Goal: Task Accomplishment & Management: Use online tool/utility

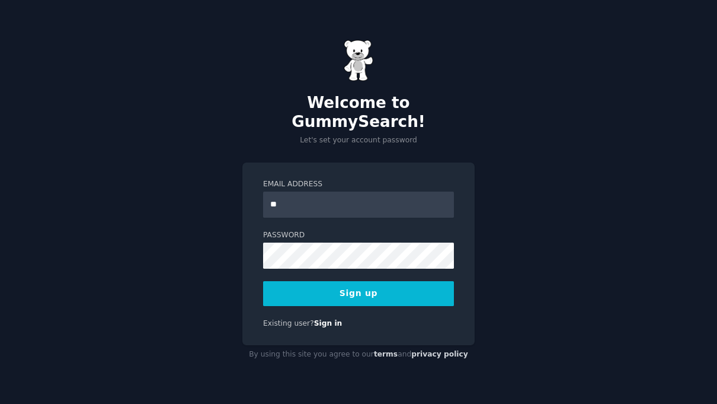
type input "**********"
click at [396, 283] on button "Sign up" at bounding box center [358, 293] width 191 height 25
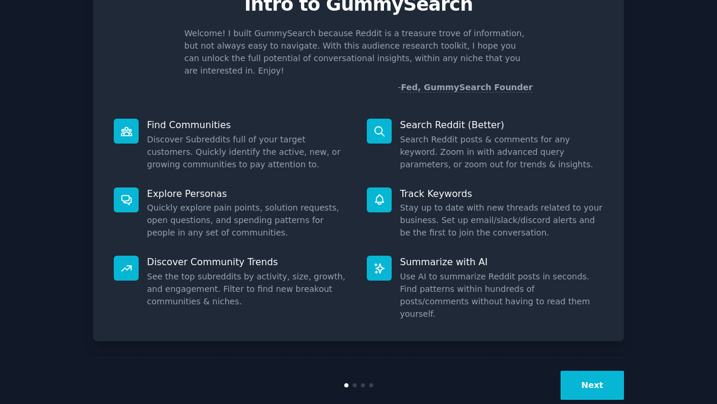
click at [591, 371] on button "Next" at bounding box center [592, 385] width 63 height 29
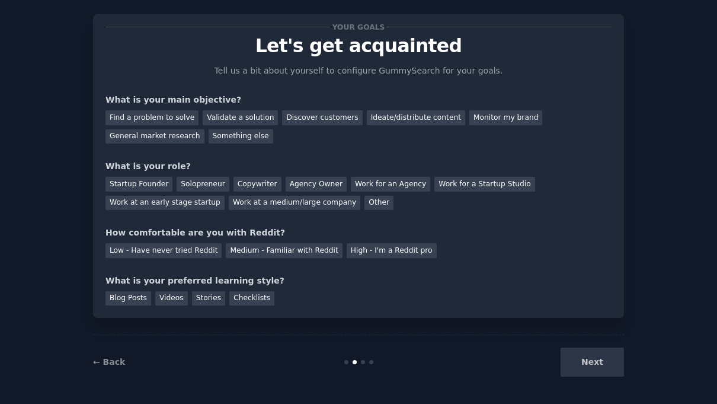
click at [591, 361] on div "Next" at bounding box center [535, 361] width 177 height 29
click at [188, 117] on div "Find a problem to solve" at bounding box center [152, 117] width 93 height 15
click at [208, 183] on div "Solopreneur" at bounding box center [203, 184] width 52 height 15
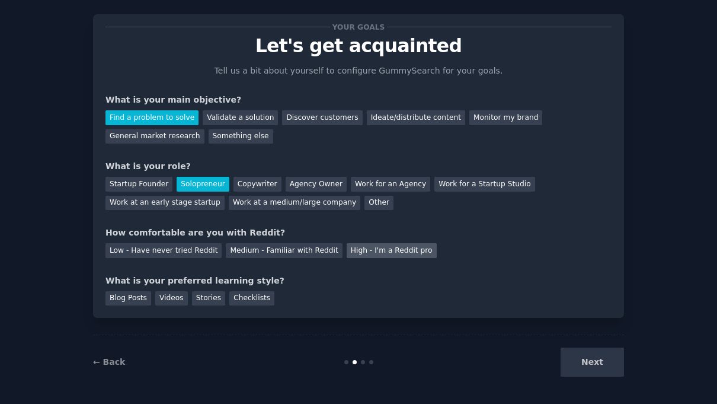
click at [384, 252] on div "High - I'm a Reddit pro" at bounding box center [392, 250] width 90 height 15
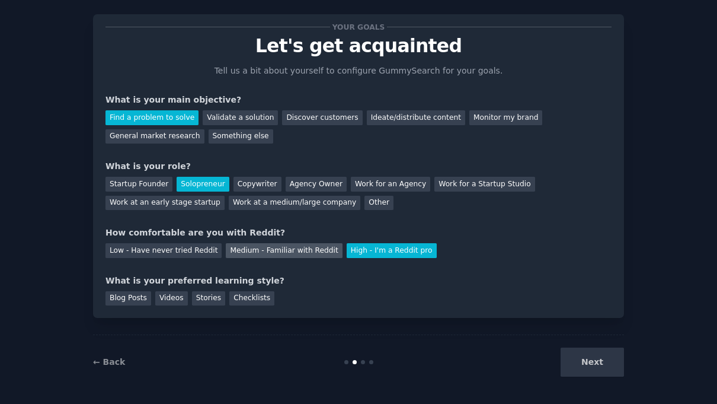
click at [298, 247] on div "Medium - Familiar with Reddit" at bounding box center [284, 250] width 116 height 15
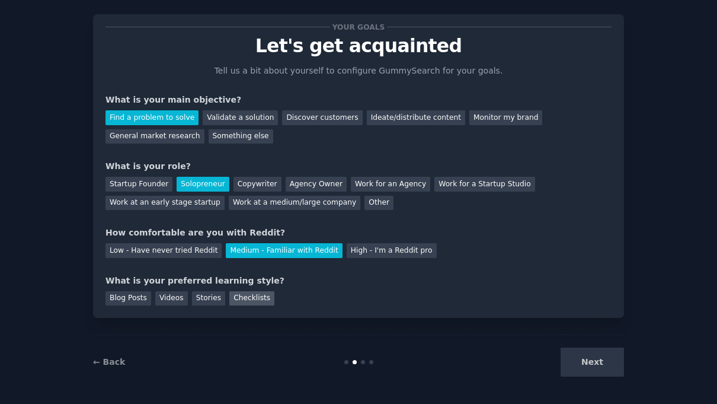
click at [240, 300] on div "Checklists" at bounding box center [251, 298] width 45 height 15
click at [215, 299] on div "Stories" at bounding box center [208, 298] width 33 height 15
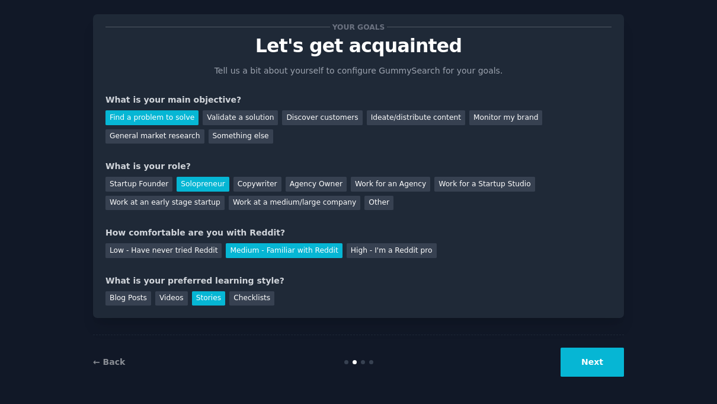
click at [608, 362] on button "Next" at bounding box center [592, 361] width 63 height 29
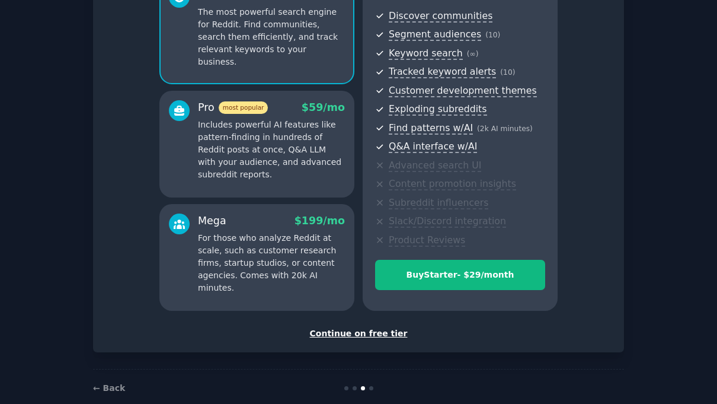
scroll to position [127, 0]
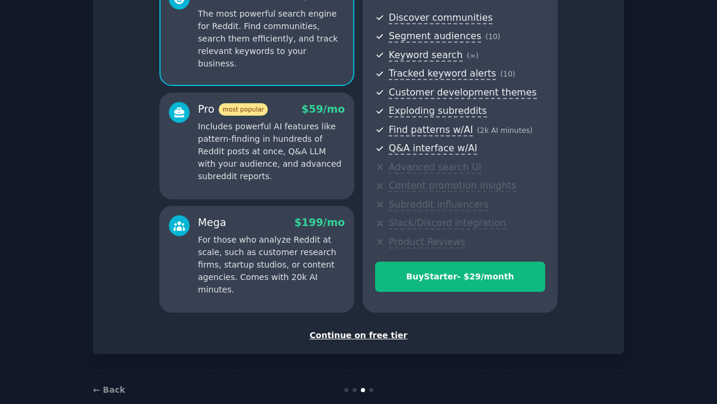
click at [355, 330] on div "Continue on free tier" at bounding box center [359, 335] width 506 height 12
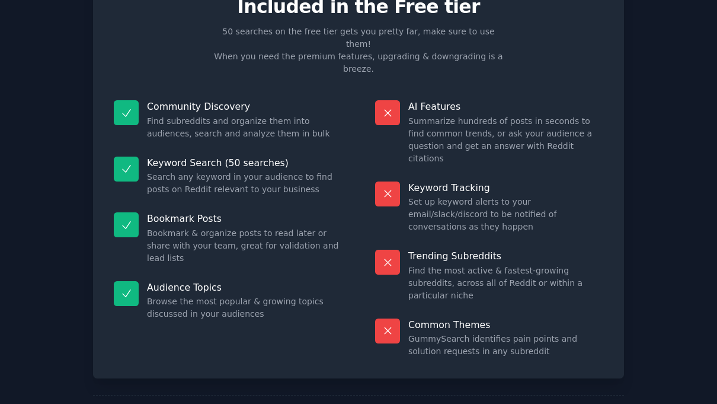
scroll to position [58, 0]
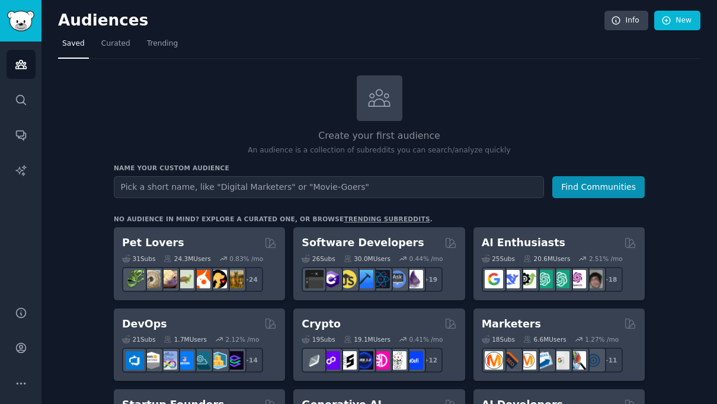
click at [371, 186] on input "text" at bounding box center [329, 187] width 430 height 22
type input "g"
type input "G"
type input "g"
type input "П"
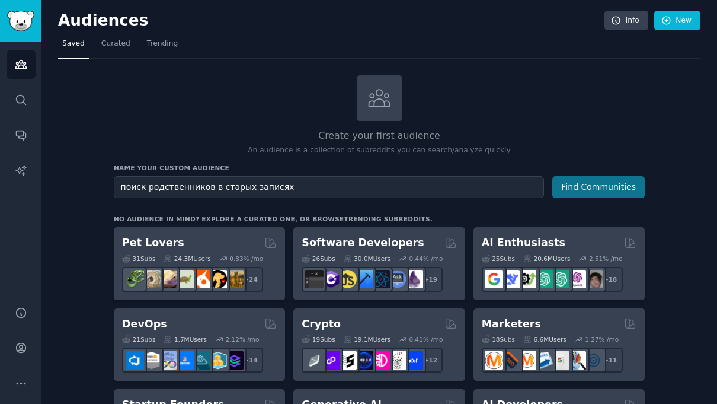
type input "поиск родственников в старых записях"
click at [618, 184] on button "Find Communities" at bounding box center [599, 187] width 92 height 22
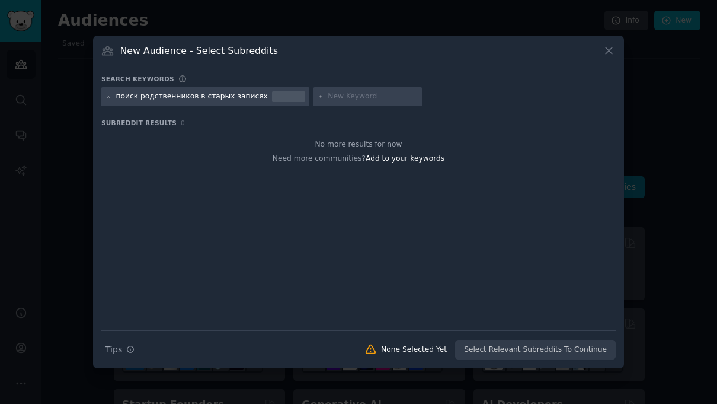
click at [615, 56] on icon at bounding box center [609, 50] width 12 height 12
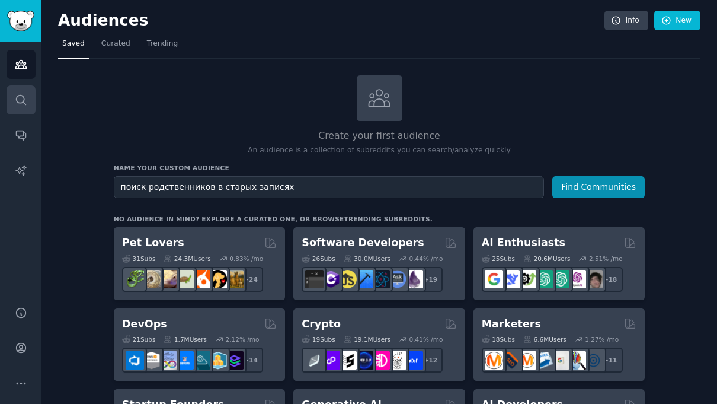
click at [33, 98] on link "Search" at bounding box center [21, 99] width 29 height 29
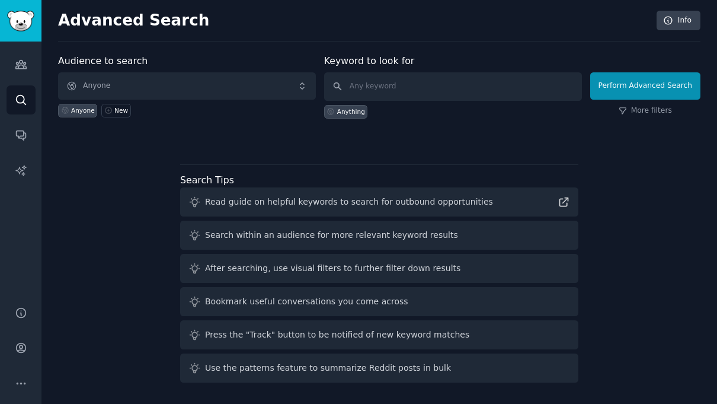
click at [218, 83] on span "Anyone" at bounding box center [187, 85] width 258 height 27
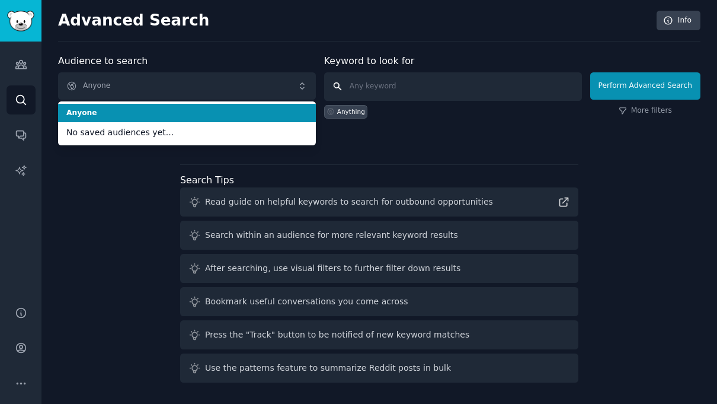
click at [426, 94] on input "text" at bounding box center [453, 86] width 258 height 28
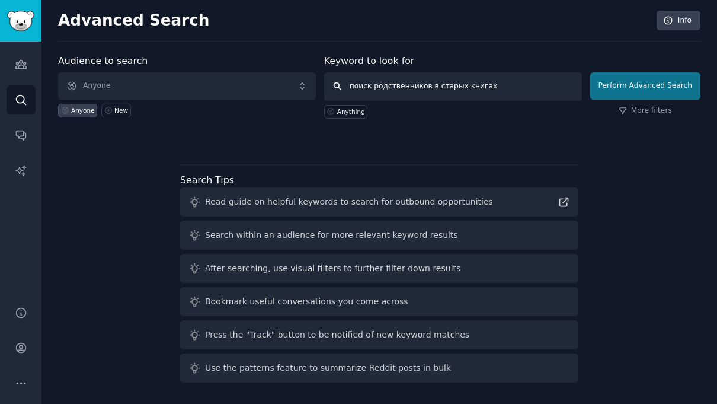
type input "поиск родственников в старых книгах"
click at [649, 83] on button "Perform Advanced Search" at bounding box center [645, 85] width 110 height 27
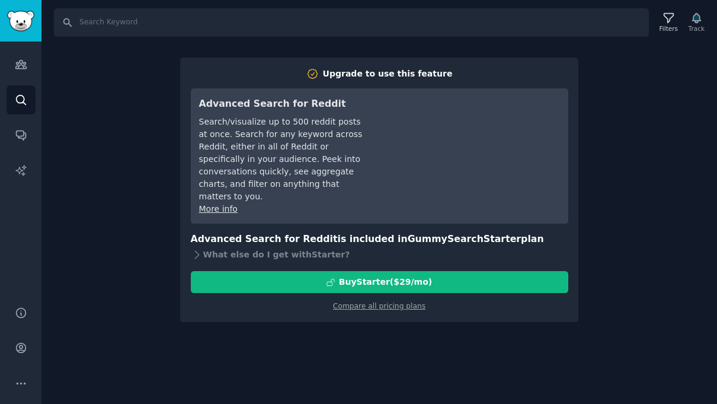
click at [622, 133] on div "Search Filters Track Upgrade to use this feature Advanced Search for Reddit Sea…" at bounding box center [379, 202] width 676 height 404
click at [149, 168] on div "Search Filters Track Upgrade to use this feature Advanced Search for Reddit Sea…" at bounding box center [379, 202] width 676 height 404
click at [677, 50] on div "Search Filters Track Upgrade to use this feature Advanced Search for Reddit Sea…" at bounding box center [379, 202] width 676 height 404
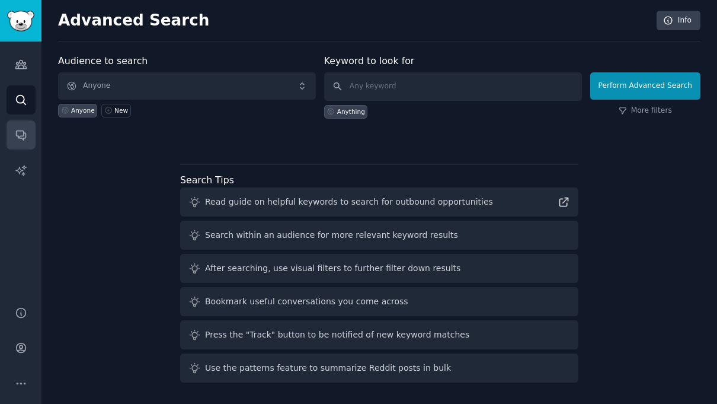
click at [10, 136] on link "Conversations" at bounding box center [21, 134] width 29 height 29
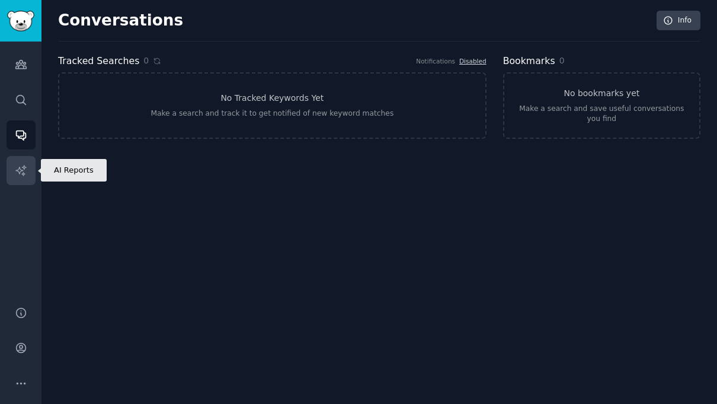
click at [14, 156] on link "AI Reports" at bounding box center [21, 170] width 29 height 29
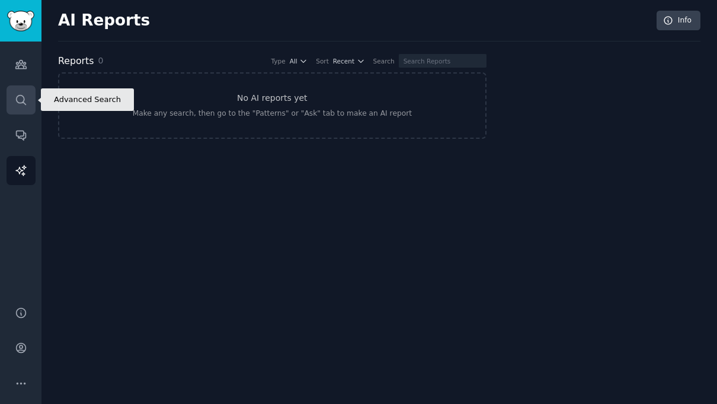
click at [20, 94] on icon "Sidebar" at bounding box center [21, 100] width 12 height 12
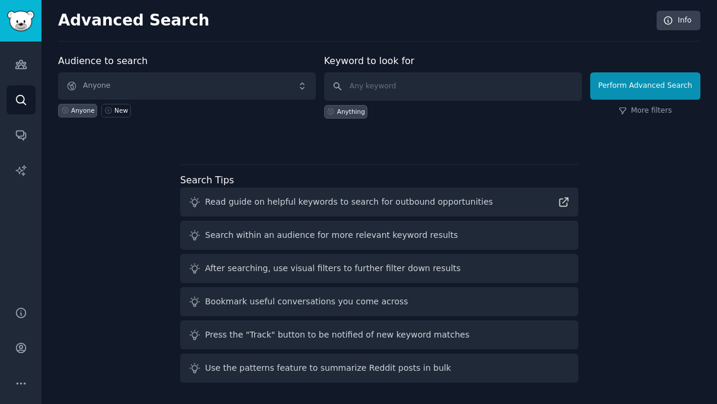
click at [116, 79] on span "Anyone" at bounding box center [187, 85] width 258 height 27
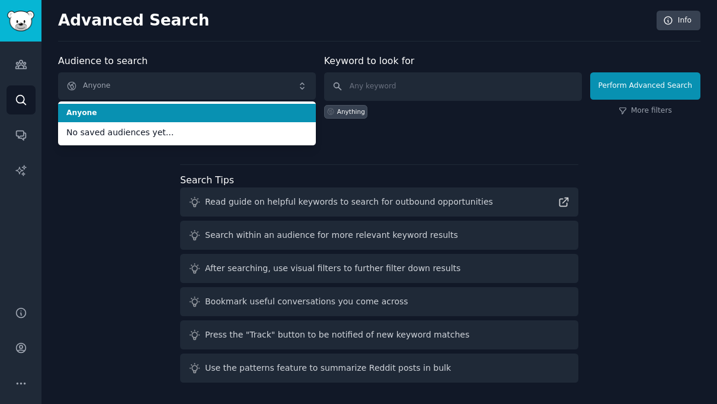
click at [116, 79] on span "Anyone" at bounding box center [187, 85] width 258 height 27
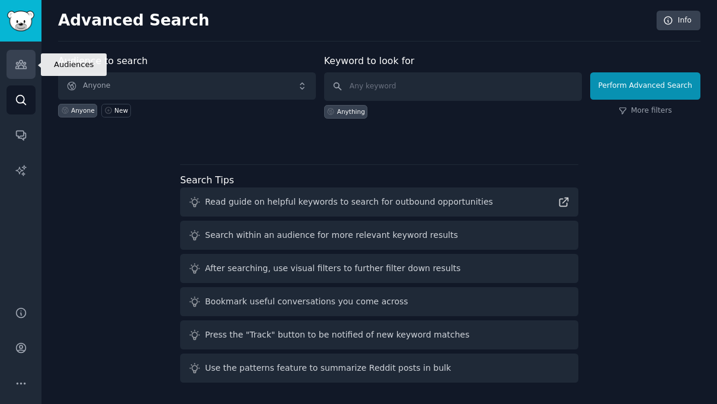
click at [20, 58] on link "Audiences" at bounding box center [21, 64] width 29 height 29
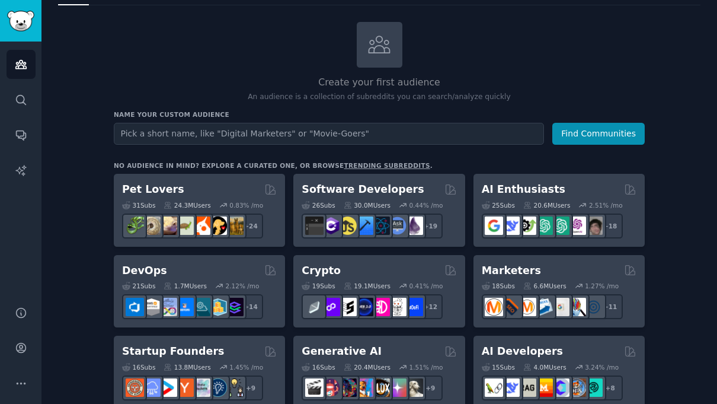
scroll to position [54, 0]
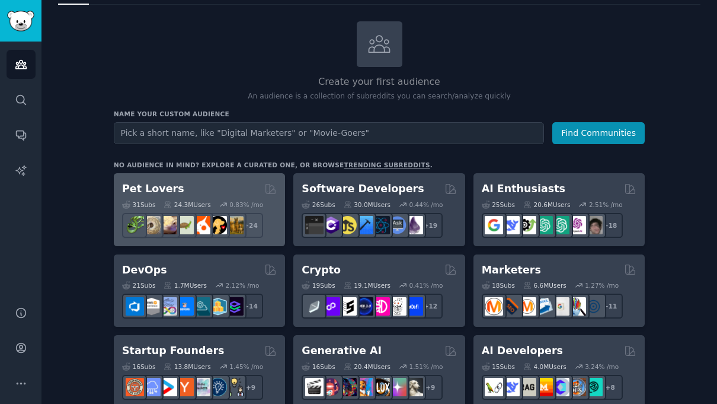
click at [185, 196] on div "31 Sub s 24.3M Users 0.83 % /mo r/cockatiel + 24" at bounding box center [199, 216] width 155 height 41
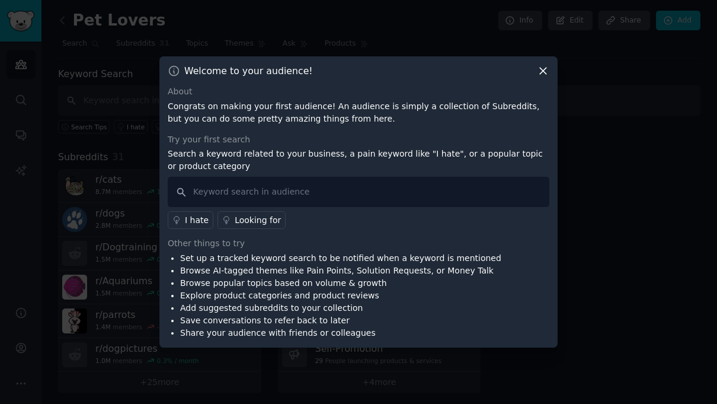
click at [544, 78] on div "Welcome to your audience! About Congrats on making your first audience! An audi…" at bounding box center [358, 201] width 398 height 291
click at [545, 65] on icon at bounding box center [543, 71] width 12 height 12
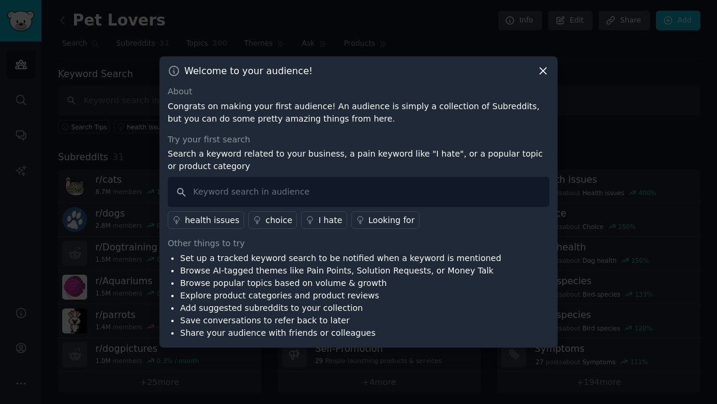
click at [540, 71] on icon at bounding box center [543, 71] width 12 height 12
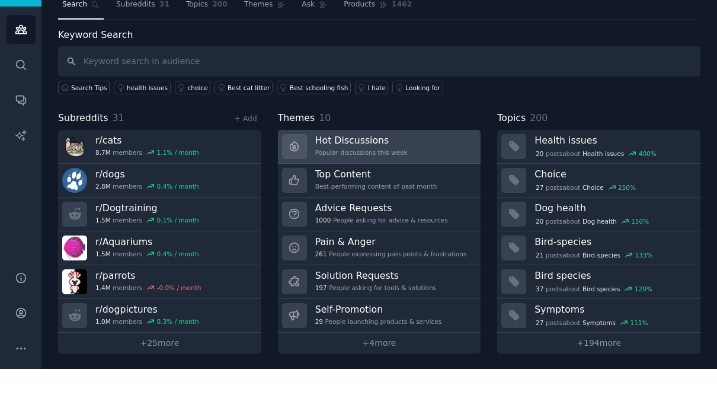
click at [366, 169] on h3 "Hot Discussions" at bounding box center [361, 175] width 92 height 12
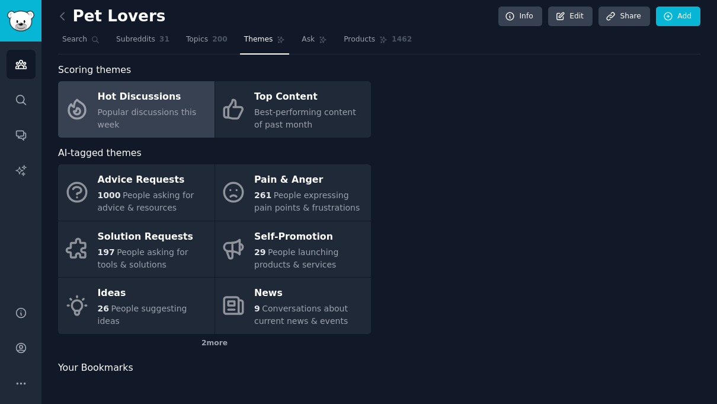
scroll to position [2, 0]
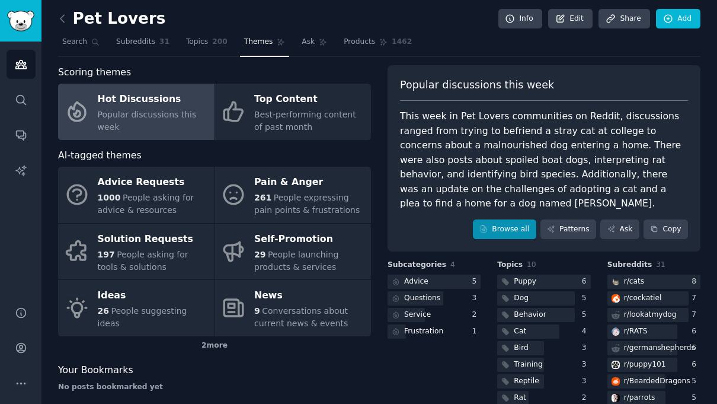
click at [490, 219] on link "Browse all" at bounding box center [504, 229] width 63 height 20
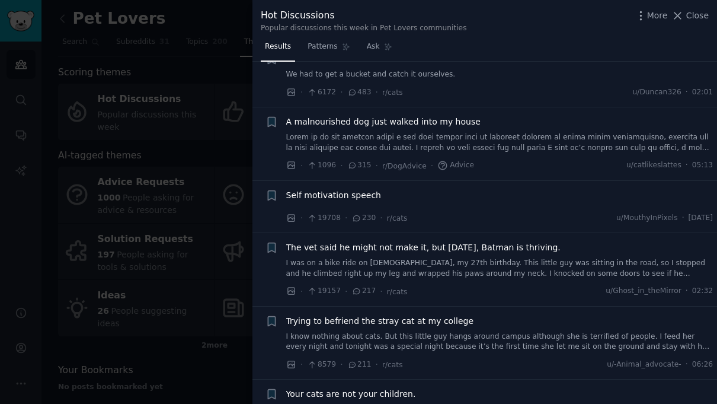
scroll to position [37, 0]
click at [367, 180] on li "+ Self motivation speech · 19708 · 230 · r/cats u/MouthyInPixels · [DATE]" at bounding box center [485, 206] width 465 height 52
click at [362, 192] on span "Self motivation speech" at bounding box center [333, 194] width 95 height 12
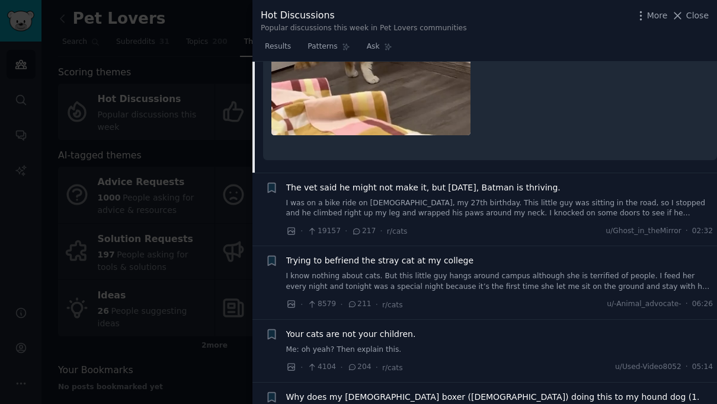
scroll to position [555, 0]
click at [362, 192] on div "The vet said he might not make it, but [DATE], Batman is thriving. I was on a b…" at bounding box center [499, 199] width 427 height 37
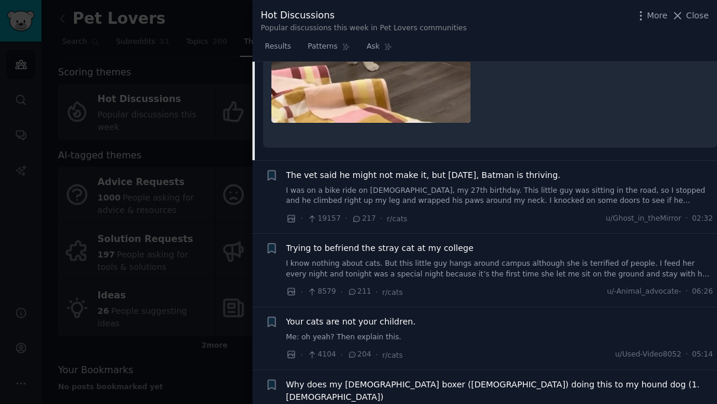
scroll to position [567, 0]
click at [145, 154] on div at bounding box center [358, 202] width 717 height 404
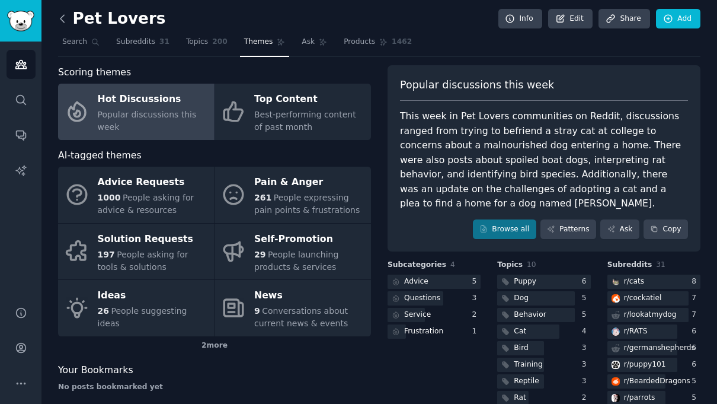
click at [62, 15] on icon at bounding box center [62, 18] width 12 height 12
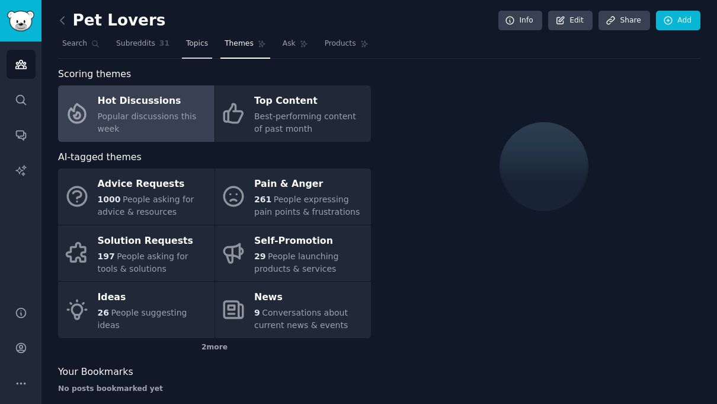
click at [186, 44] on span "Topics" at bounding box center [197, 44] width 22 height 11
